Goal: Navigation & Orientation: Find specific page/section

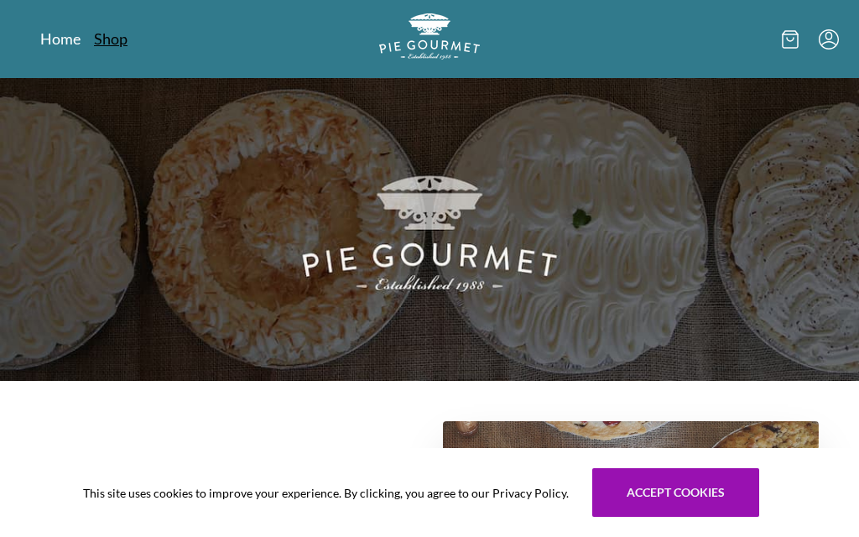
click at [112, 40] on link "Shop" at bounding box center [111, 39] width 34 height 20
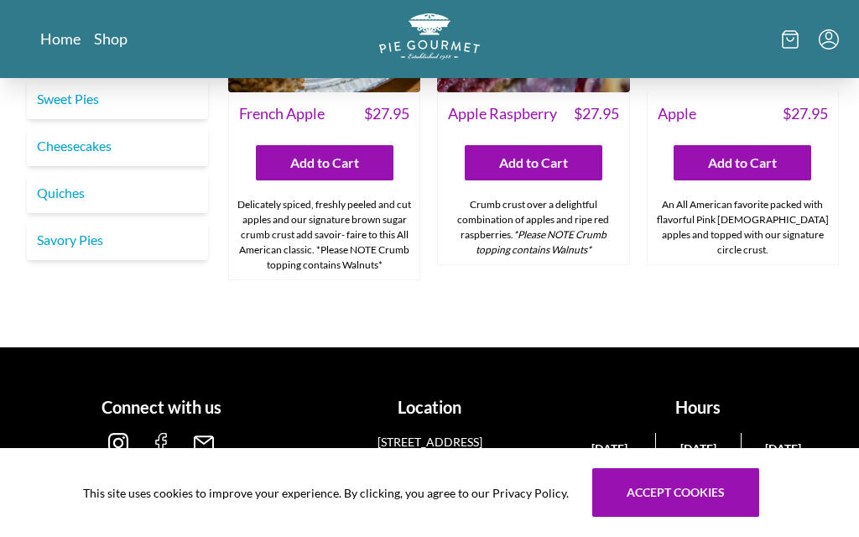
scroll to position [5038, 0]
click at [89, 260] on link "Savory Pies" at bounding box center [117, 240] width 181 height 40
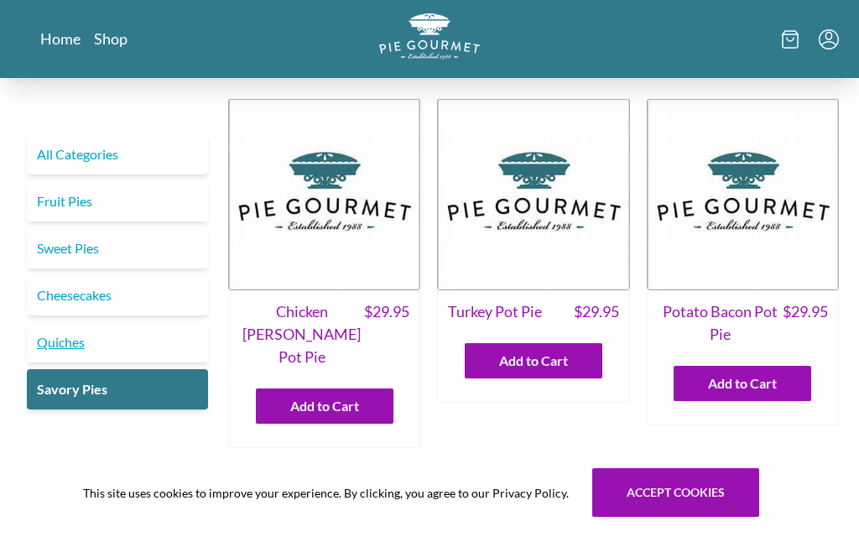
click at [67, 337] on link "Quiches" at bounding box center [117, 342] width 181 height 40
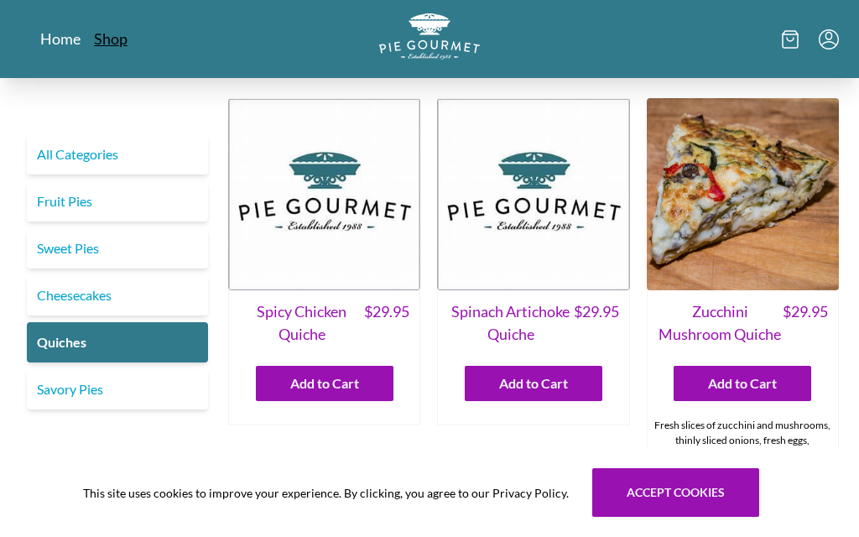
click at [126, 44] on link "Shop" at bounding box center [111, 39] width 34 height 20
